Goal: Task Accomplishment & Management: Use online tool/utility

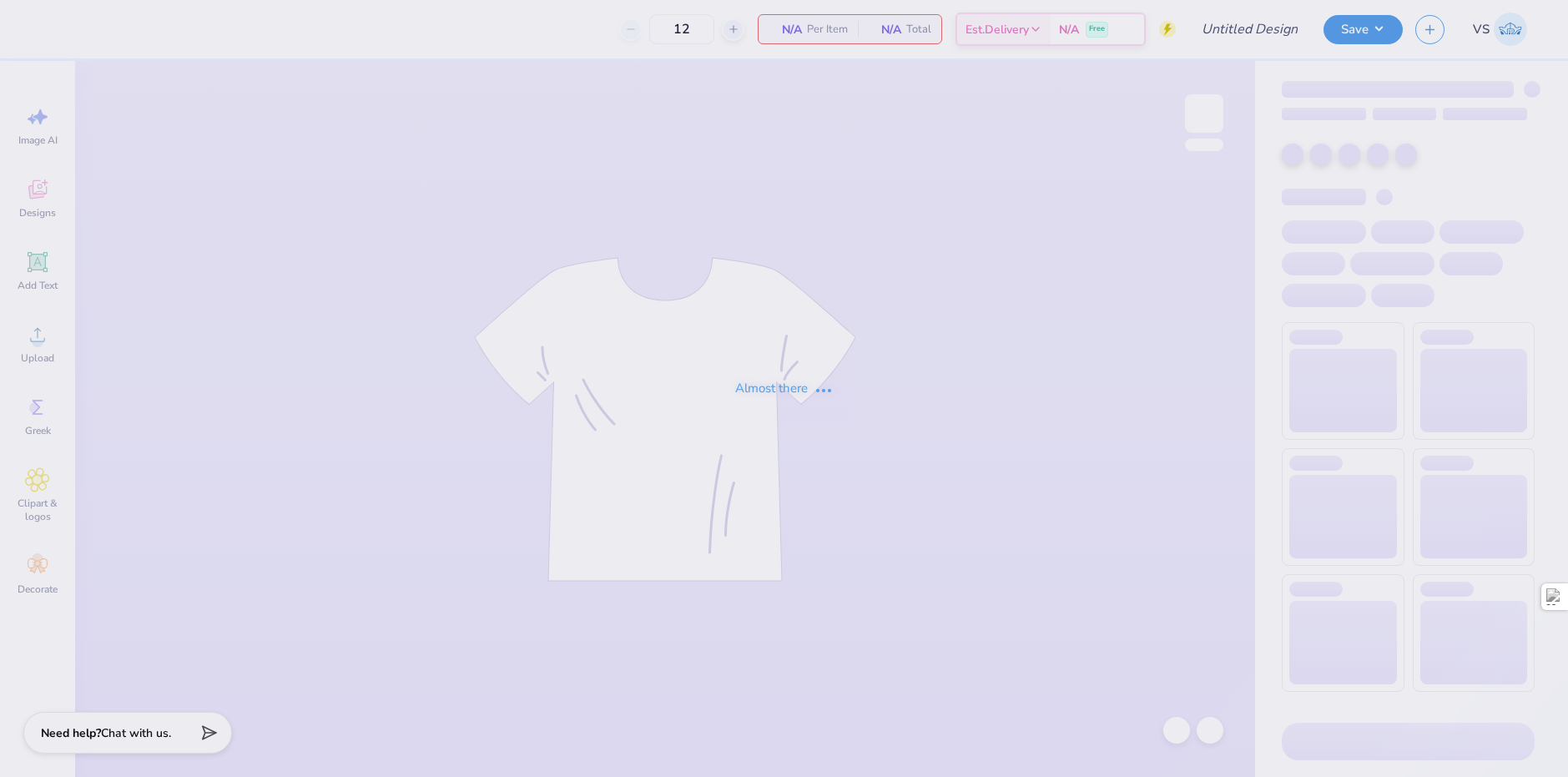
type input "Hoodie for Leet Cyber Security"
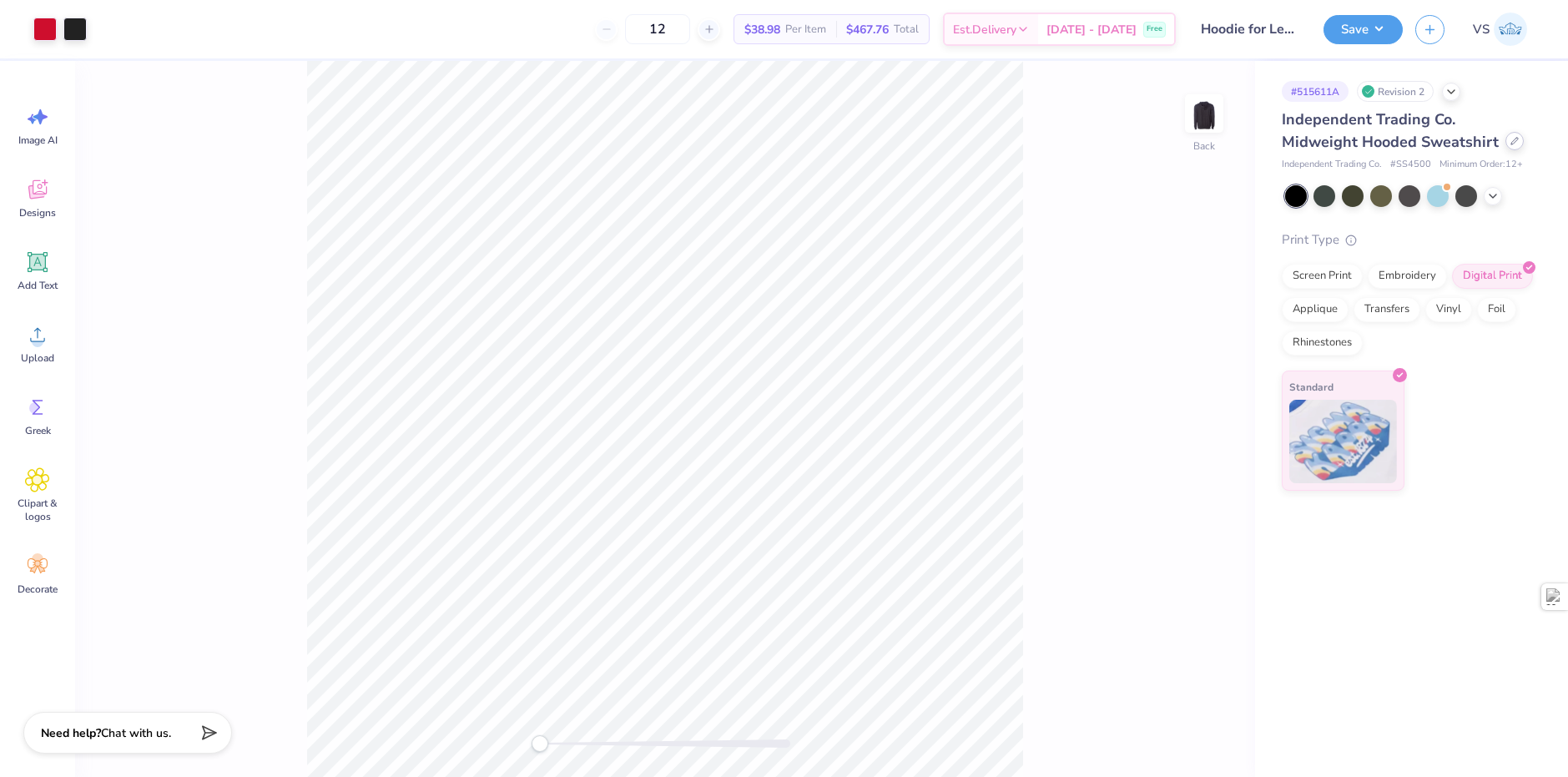
click at [1510, 142] on icon at bounding box center [1515, 141] width 9 height 9
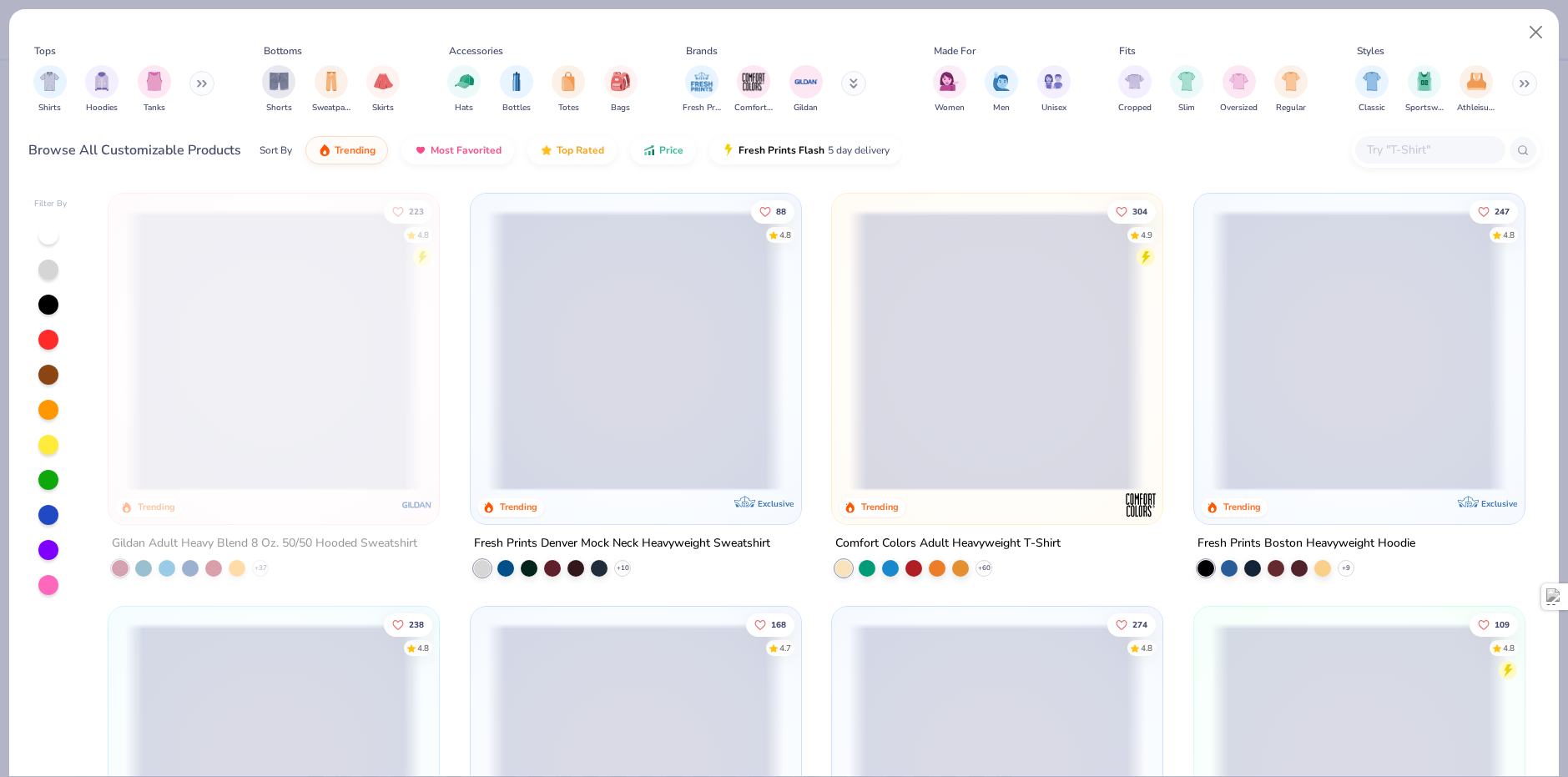
click at [1396, 147] on input "text" at bounding box center [1429, 150] width 129 height 19
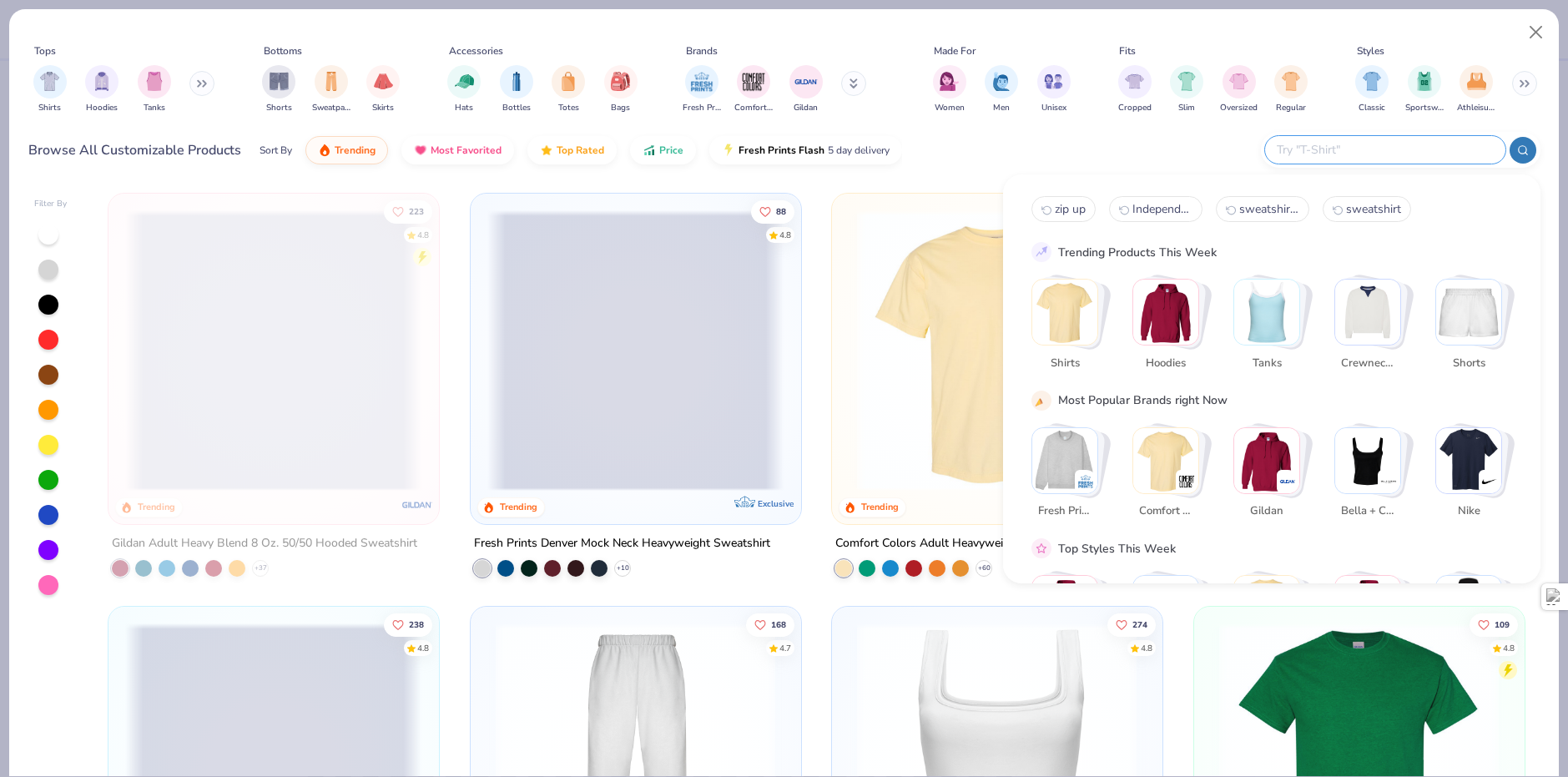
paste input "7033T"
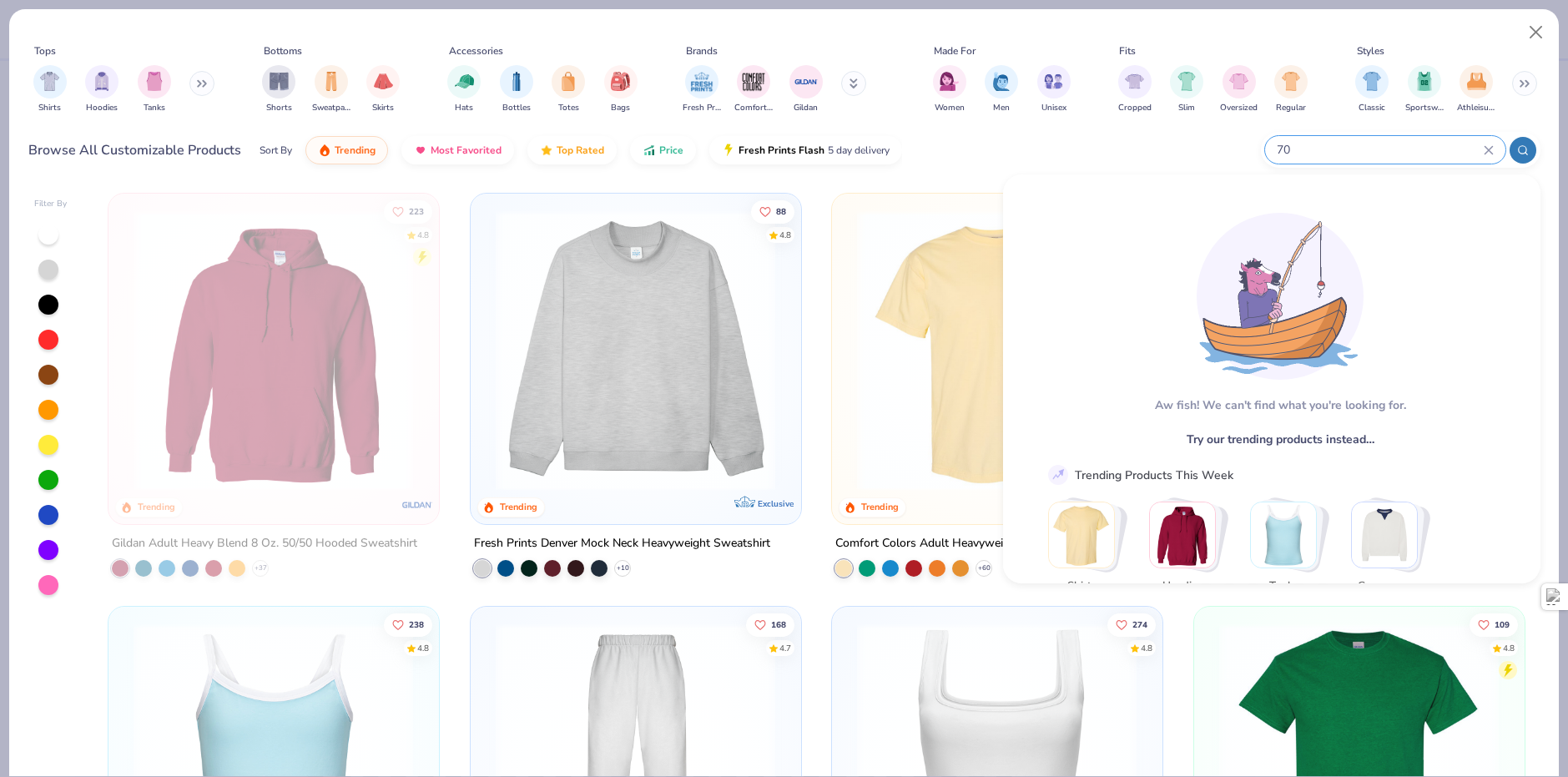
type input "7"
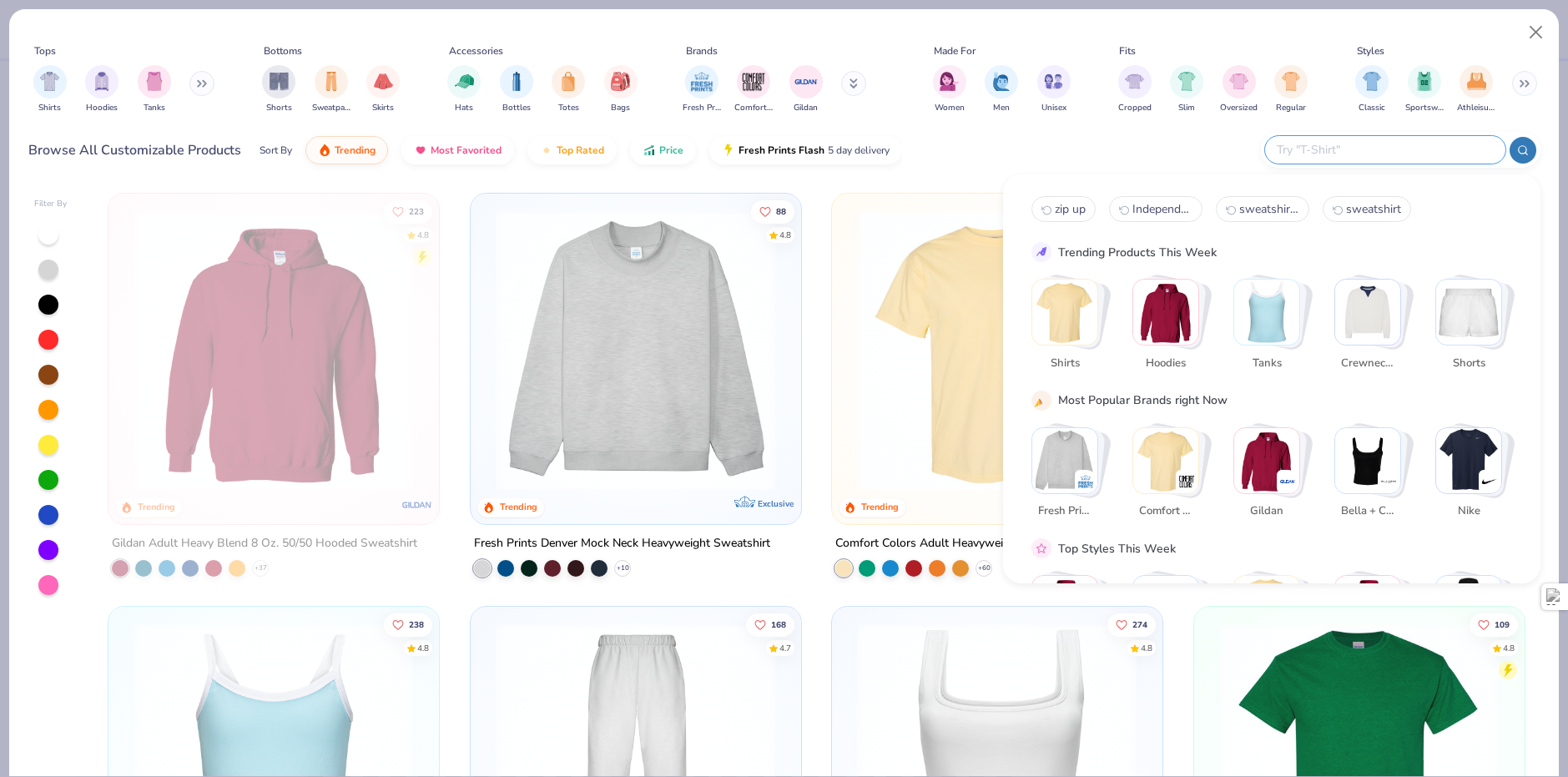
drag, startPoint x: 1078, startPoint y: 161, endPoint x: 1065, endPoint y: 157, distance: 13.6
click at [1078, 160] on div "Browse All Customizable Products Sort By Trending Most Favorited Top Rated Pric…" at bounding box center [784, 150] width 1512 height 46
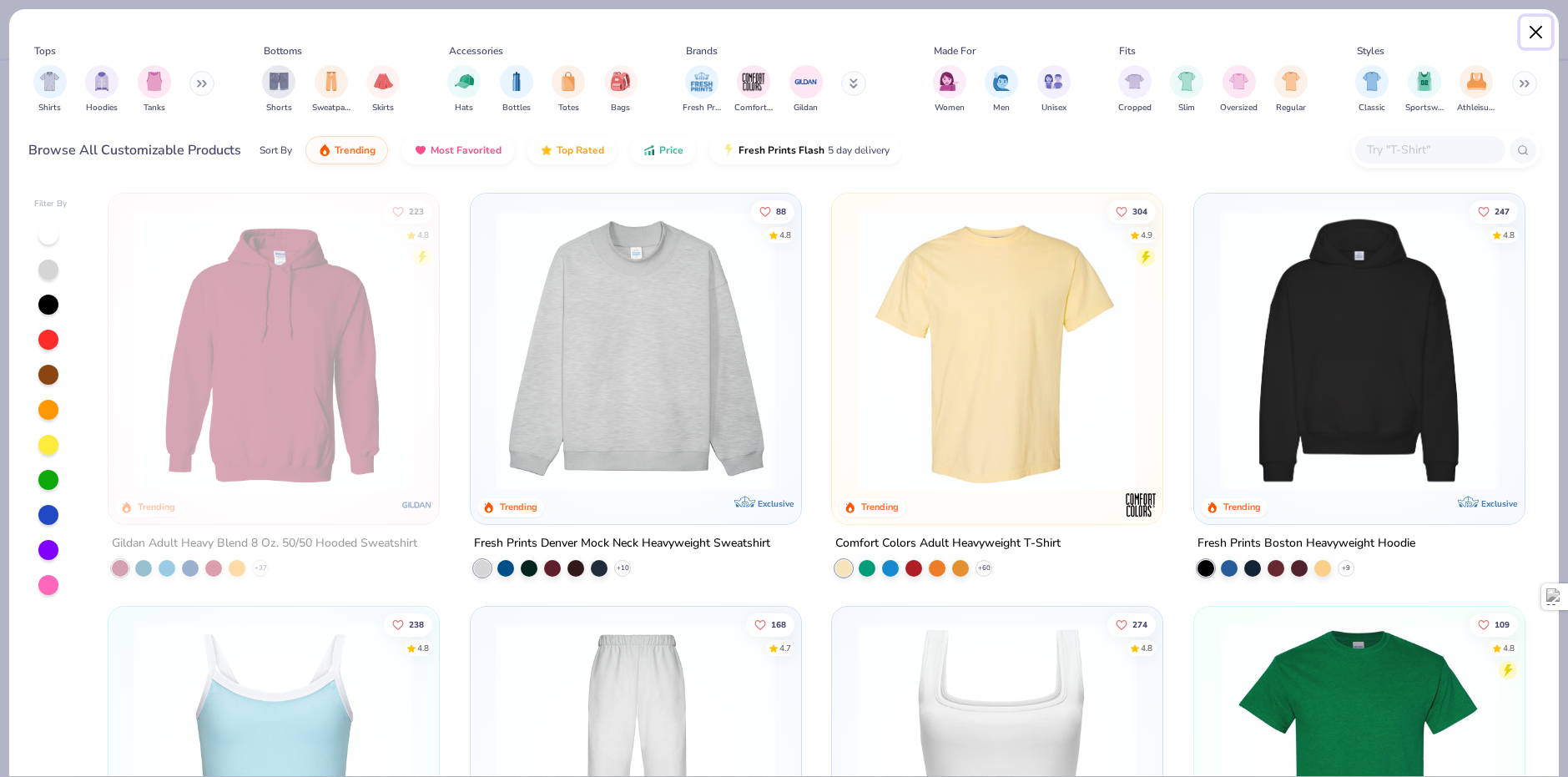
click at [1536, 34] on button "Close" at bounding box center [1536, 32] width 32 height 32
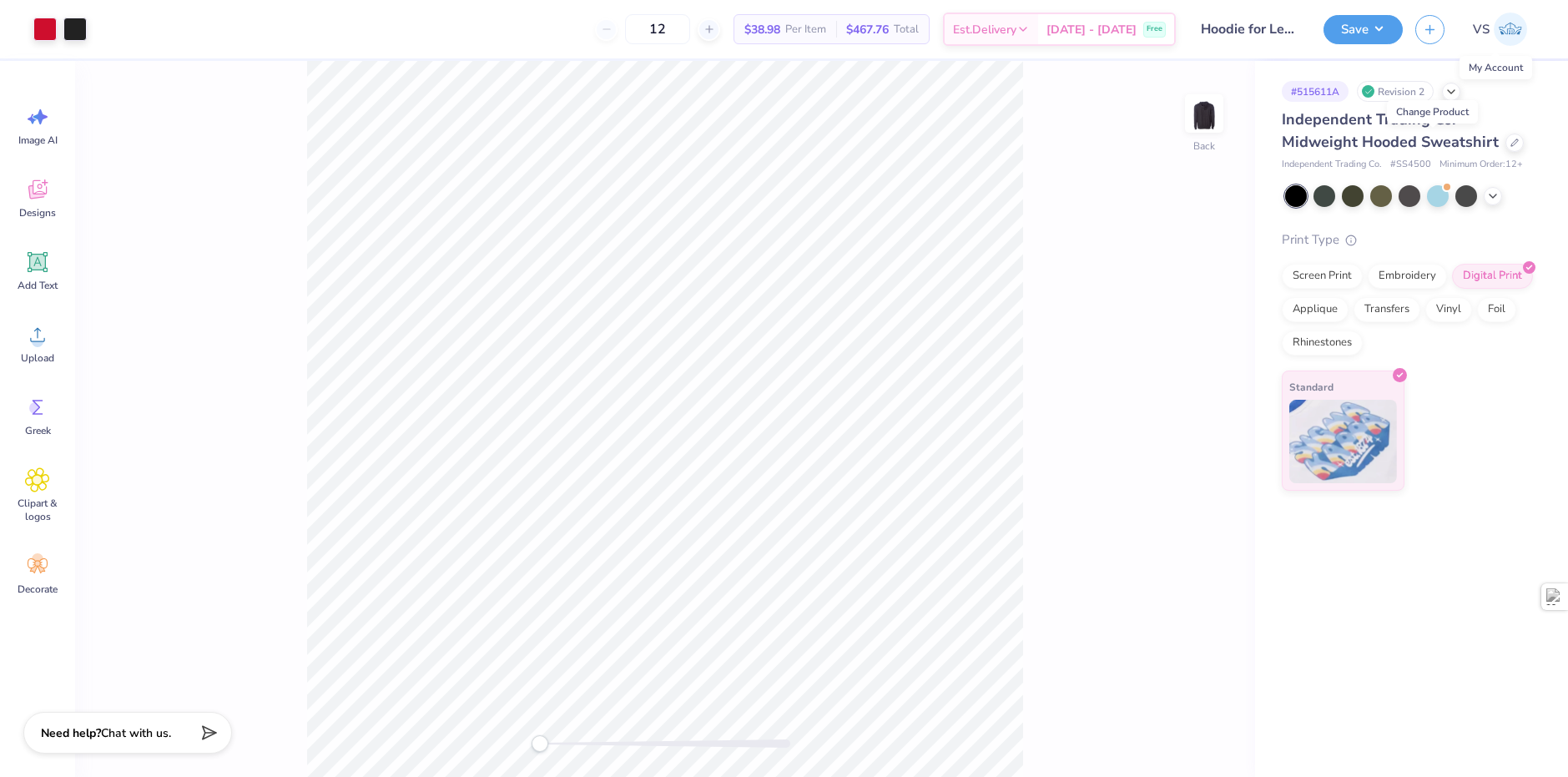
click at [1488, 26] on span "VS" at bounding box center [1480, 30] width 17 height 19
